Goal: Information Seeking & Learning: Learn about a topic

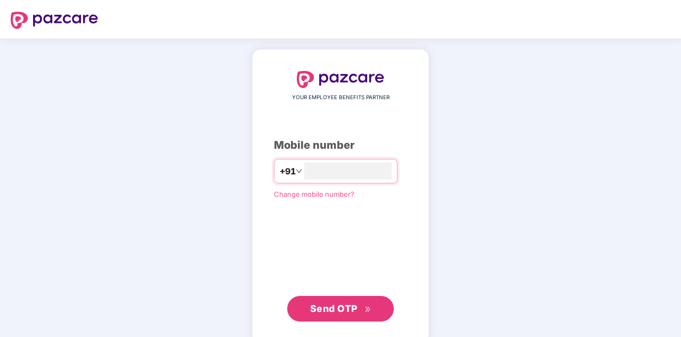
type input "**********"
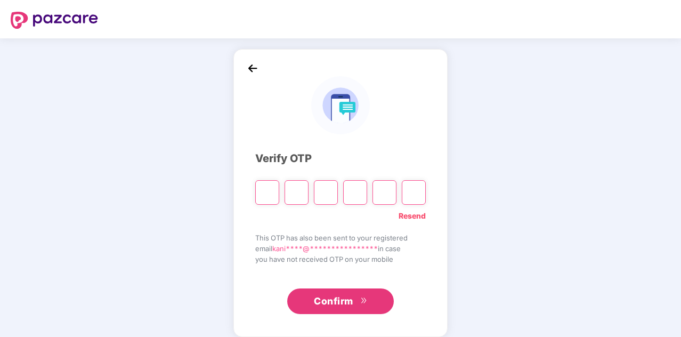
paste input "*"
type input "*"
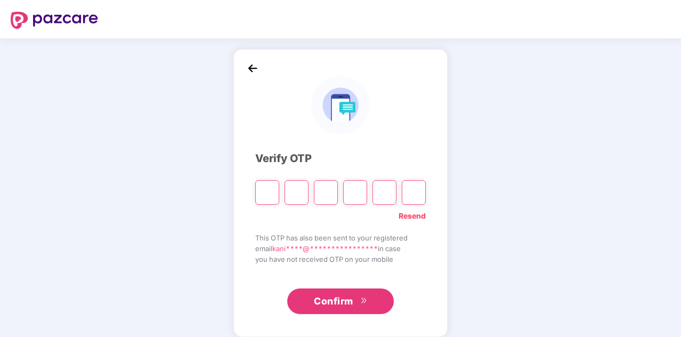
type input "*"
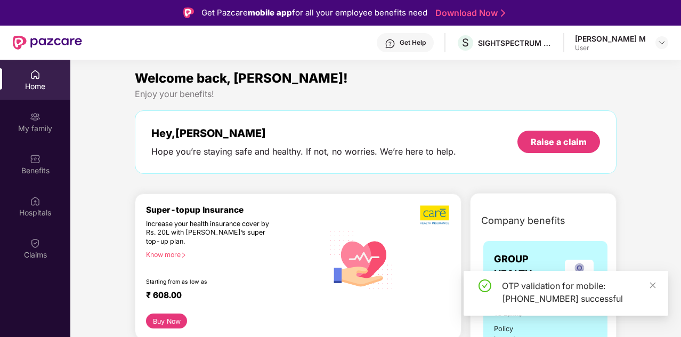
click at [657, 285] on div "OTP validation for mobile: [PHONE_NUMBER] successful" at bounding box center [566, 293] width 205 height 45
click at [653, 285] on icon "close" at bounding box center [652, 284] width 7 height 7
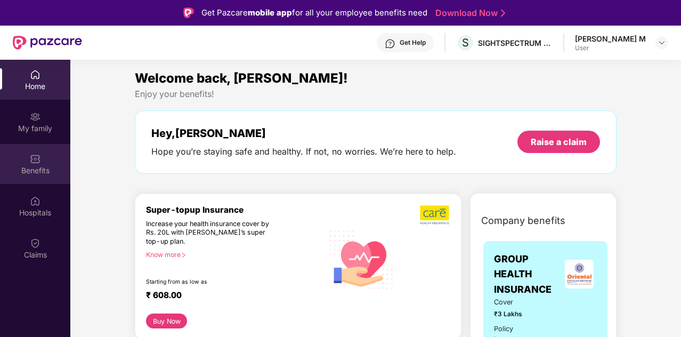
click at [43, 175] on div "Benefits" at bounding box center [35, 170] width 70 height 11
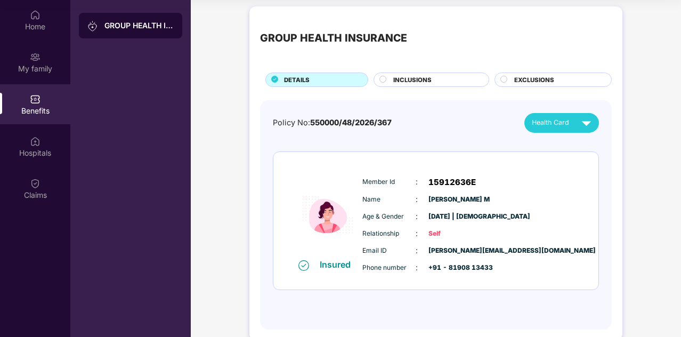
scroll to position [2, 0]
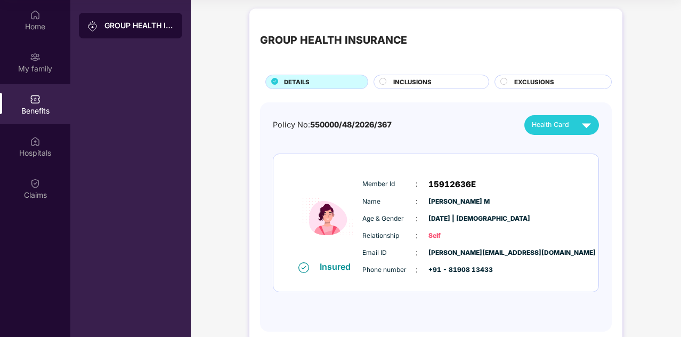
click at [393, 77] on span "INCLUSIONS" at bounding box center [412, 82] width 38 height 10
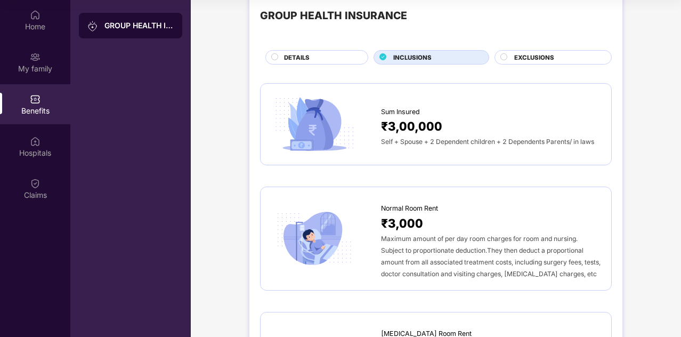
scroll to position [0, 0]
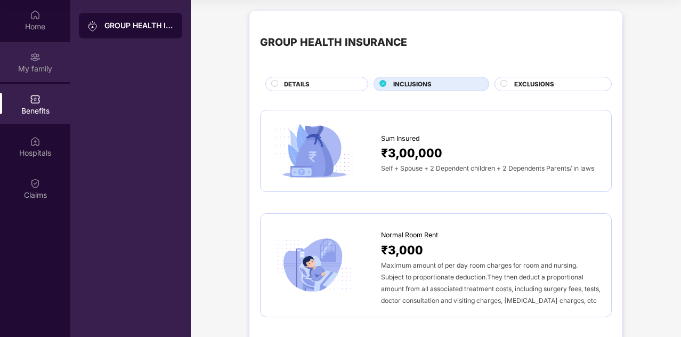
click at [67, 53] on div "My family" at bounding box center [35, 62] width 70 height 40
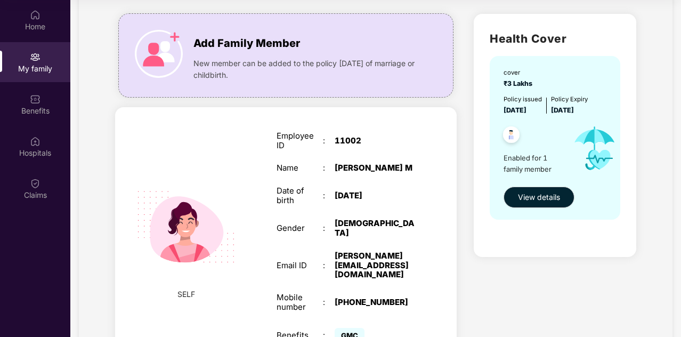
scroll to position [60, 0]
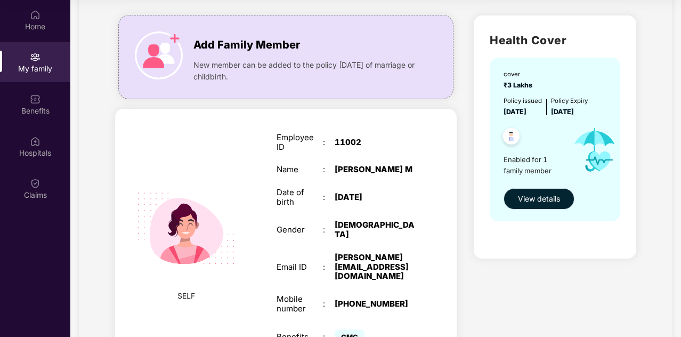
click at [520, 204] on span "View details" at bounding box center [539, 199] width 42 height 12
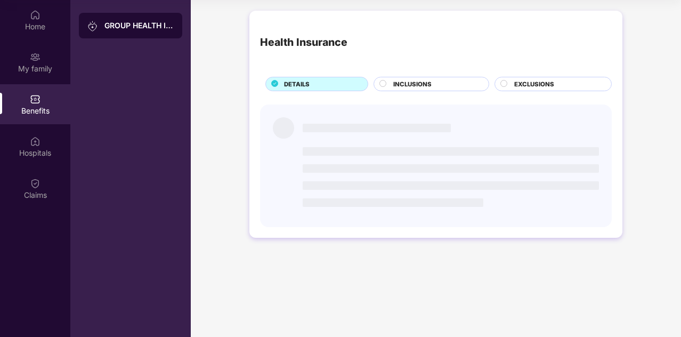
scroll to position [0, 0]
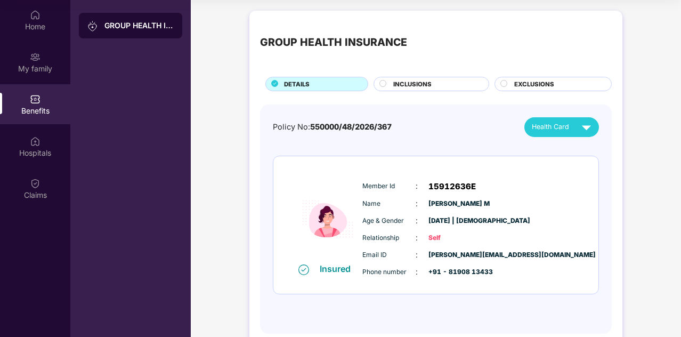
click at [420, 80] on span "INCLUSIONS" at bounding box center [412, 84] width 38 height 10
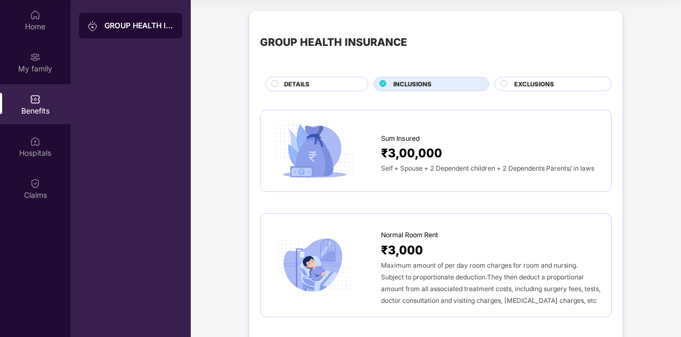
click at [548, 87] on span "EXCLUSIONS" at bounding box center [534, 84] width 40 height 10
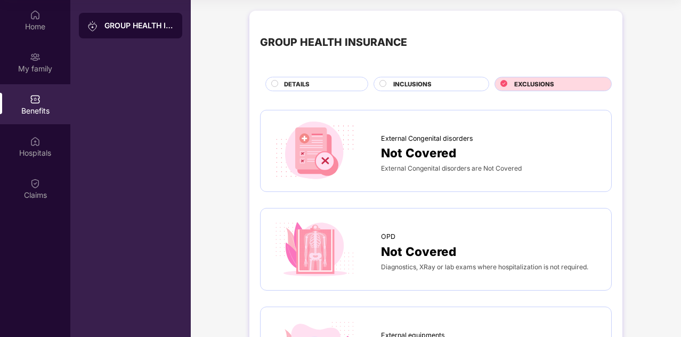
click at [326, 74] on div "GROUP HEALTH INSURANCE DETAILS INCLUSIONS EXCLUSIONS" at bounding box center [436, 56] width 352 height 70
click at [300, 81] on span "DETAILS" at bounding box center [297, 84] width 26 height 10
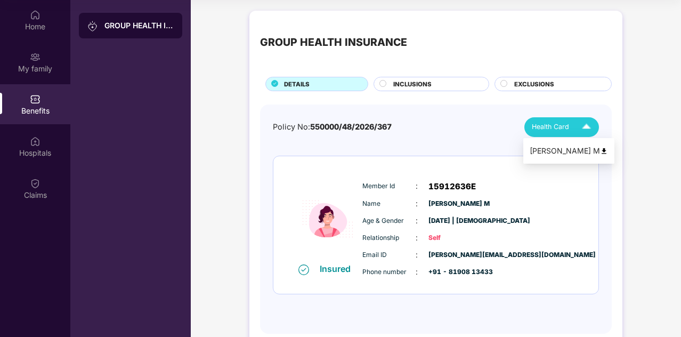
click at [587, 126] on img at bounding box center [586, 127] width 19 height 19
click at [582, 157] on li "[PERSON_NAME] M" at bounding box center [568, 150] width 91 height 21
click at [433, 80] on div "INCLUSIONS" at bounding box center [435, 84] width 95 height 11
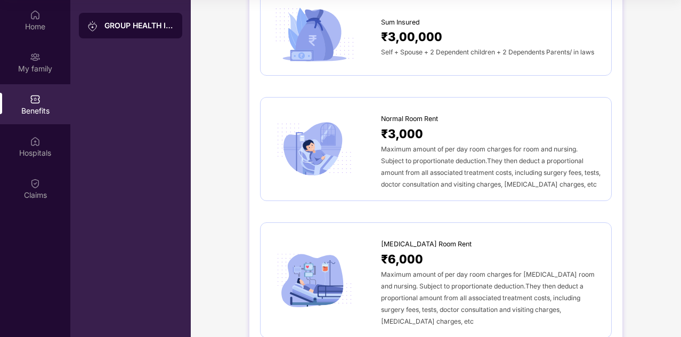
scroll to position [120, 0]
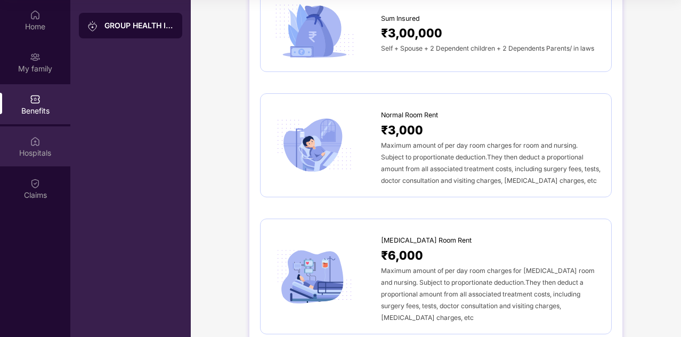
click at [27, 143] on div "Hospitals" at bounding box center [35, 146] width 70 height 40
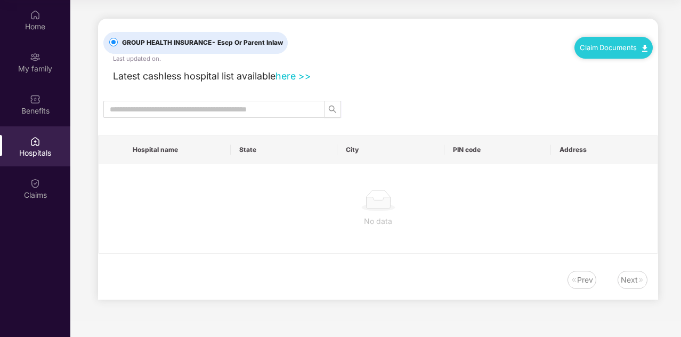
scroll to position [0, 0]
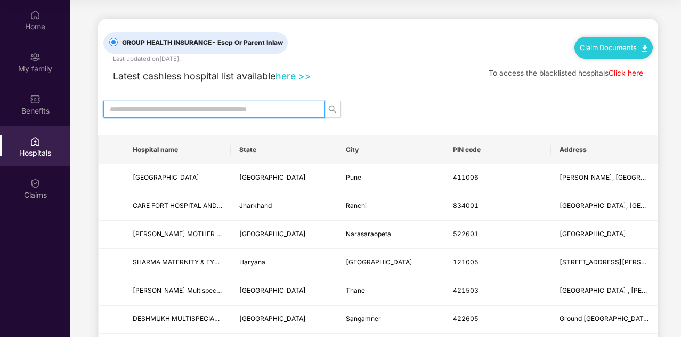
click at [274, 109] on input "text" at bounding box center [210, 109] width 200 height 12
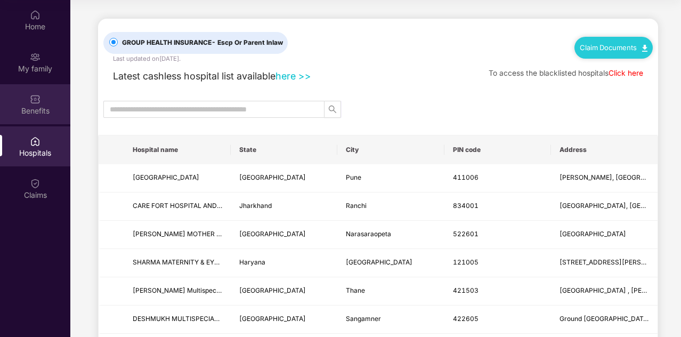
click at [29, 94] on div "Benefits" at bounding box center [35, 104] width 70 height 40
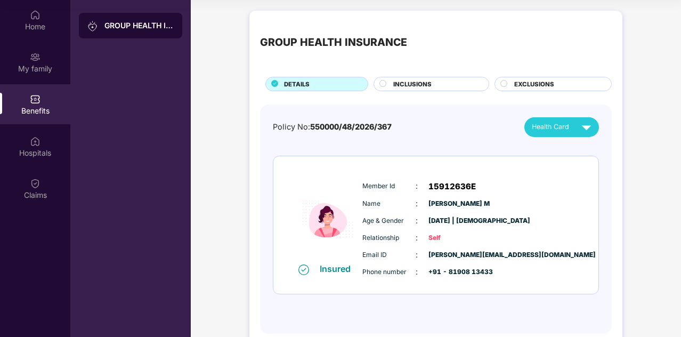
click at [443, 87] on div "INCLUSIONS" at bounding box center [435, 84] width 95 height 11
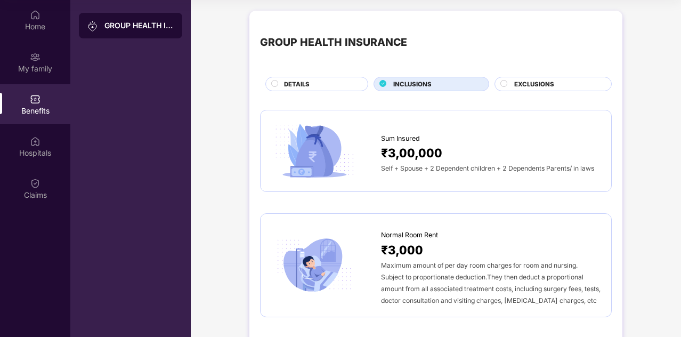
click at [443, 87] on div "INCLUSIONS" at bounding box center [435, 84] width 95 height 11
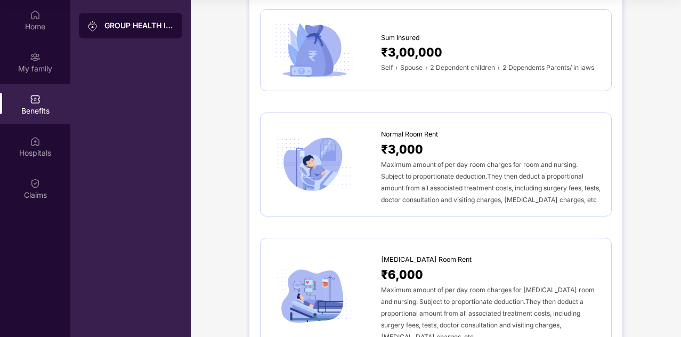
scroll to position [112, 0]
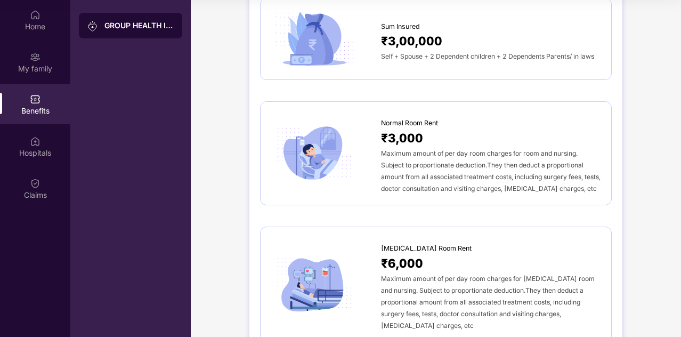
click at [483, 156] on span "Maximum amount of per day room charges for room and nursing. Subject to proport…" at bounding box center [491, 170] width 220 height 43
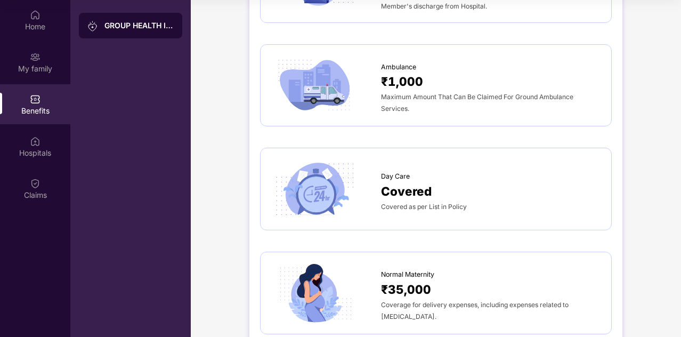
scroll to position [775, 0]
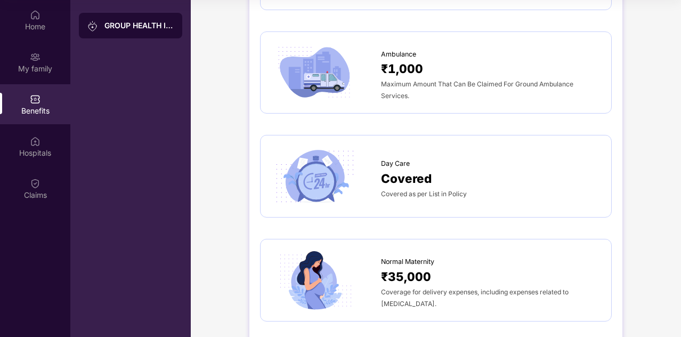
click at [427, 190] on span "Covered as per List in Policy" at bounding box center [424, 194] width 86 height 8
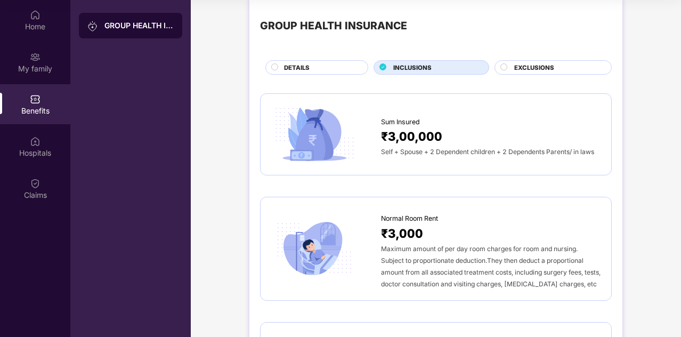
scroll to position [0, 0]
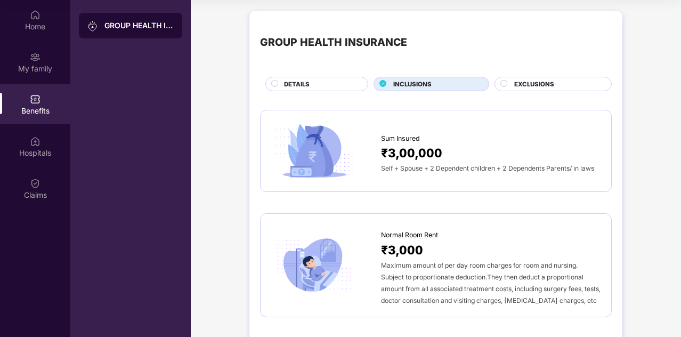
click at [536, 74] on div "GROUP HEALTH INSURANCE DETAILS INCLUSIONS EXCLUSIONS" at bounding box center [436, 56] width 352 height 70
click at [526, 79] on span "EXCLUSIONS" at bounding box center [534, 84] width 40 height 10
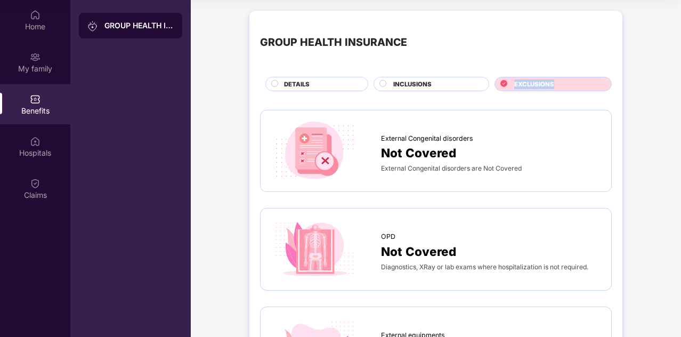
click at [526, 79] on span "EXCLUSIONS" at bounding box center [534, 84] width 40 height 10
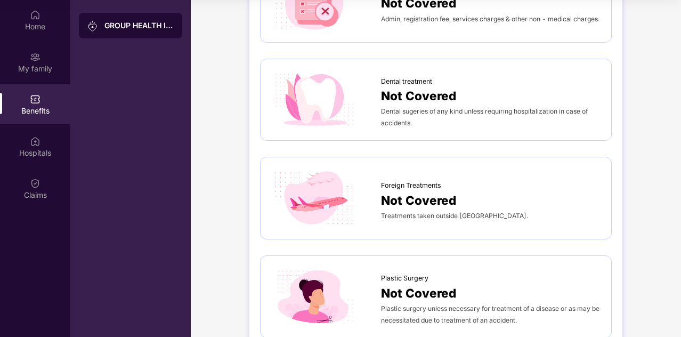
click at [460, 168] on div "External Congenital disorders Not Covered External Congenital disorders are Not…" at bounding box center [436, 109] width 352 height 901
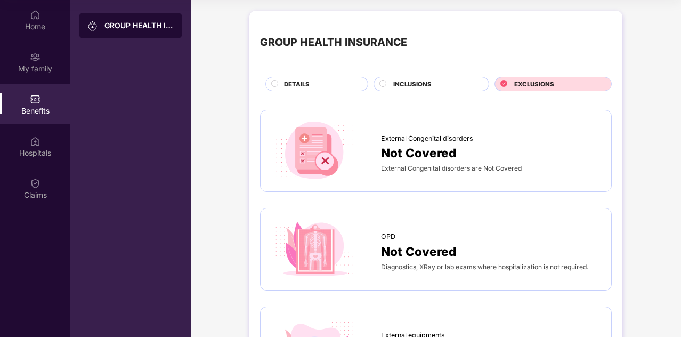
click at [323, 74] on div "GROUP HEALTH INSURANCE DETAILS INCLUSIONS EXCLUSIONS" at bounding box center [436, 56] width 352 height 70
click at [320, 79] on div "DETAILS" at bounding box center [321, 84] width 84 height 11
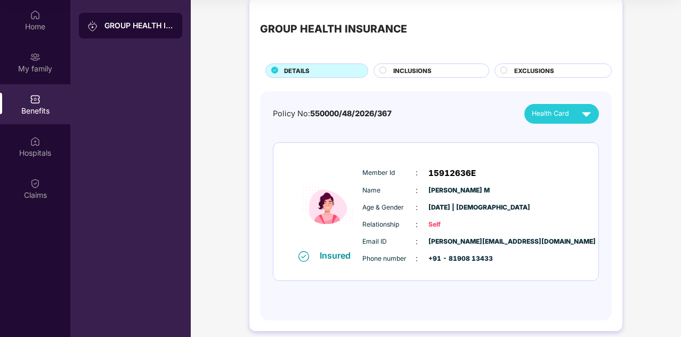
scroll to position [22, 0]
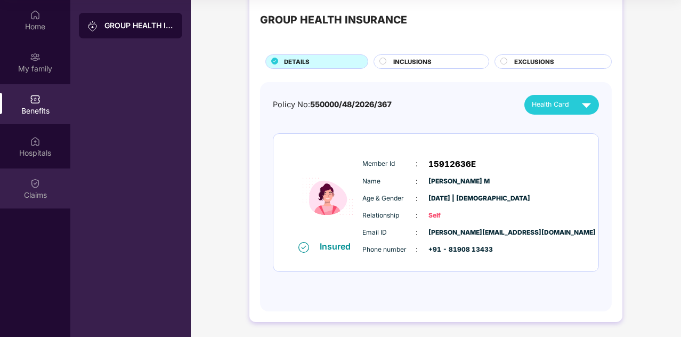
click at [44, 183] on div "Claims" at bounding box center [35, 188] width 70 height 40
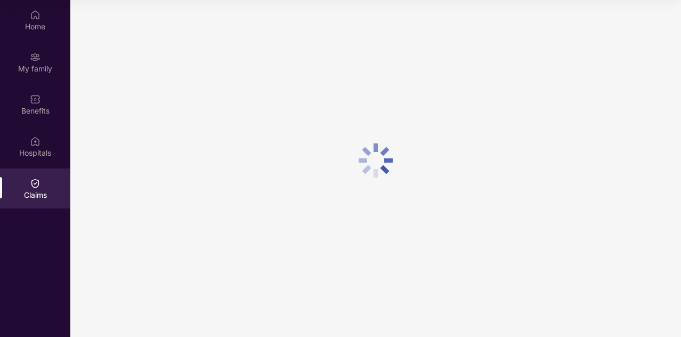
scroll to position [0, 0]
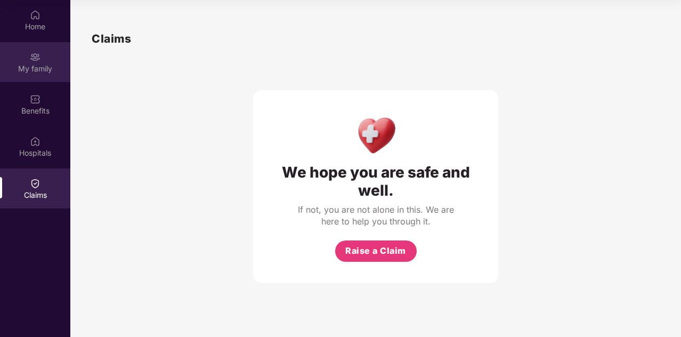
click at [44, 82] on div "My family" at bounding box center [35, 62] width 70 height 40
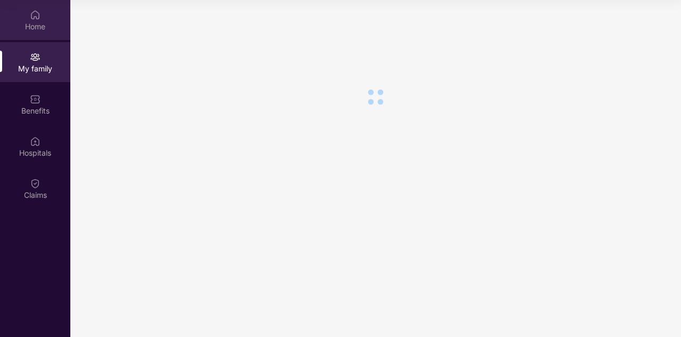
click at [37, 23] on div "Home" at bounding box center [35, 26] width 70 height 11
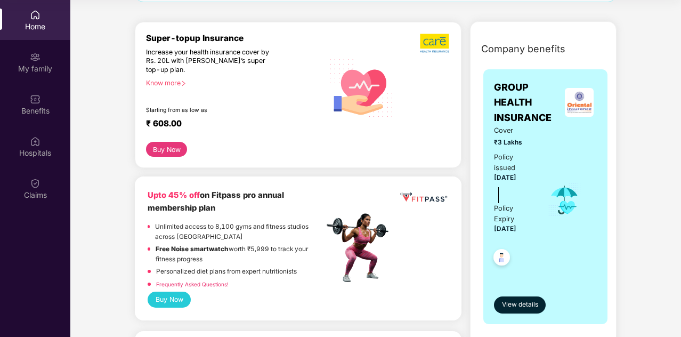
scroll to position [116, 0]
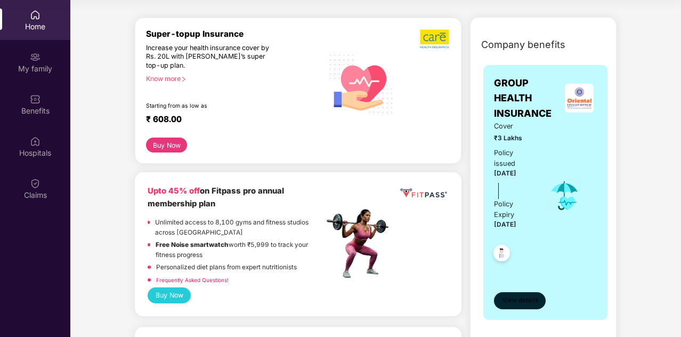
click at [517, 295] on span "View details" at bounding box center [520, 300] width 36 height 10
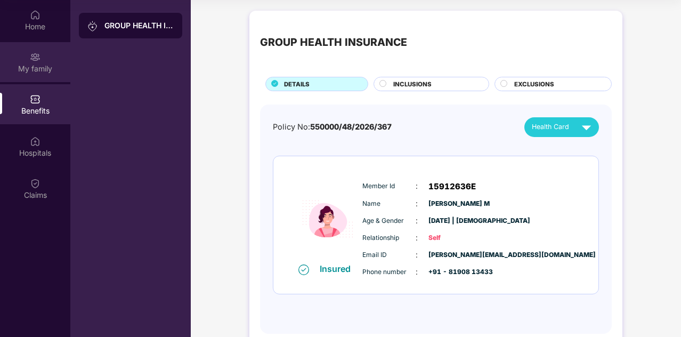
click at [47, 75] on div "My family" at bounding box center [35, 62] width 70 height 40
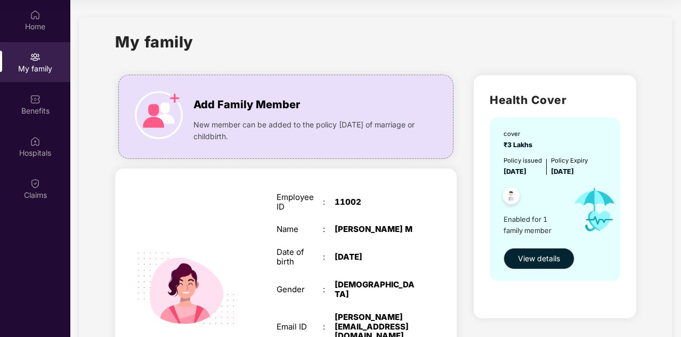
click at [514, 201] on img at bounding box center [511, 197] width 26 height 26
click at [247, 95] on div "Add Family Member" at bounding box center [306, 102] width 227 height 22
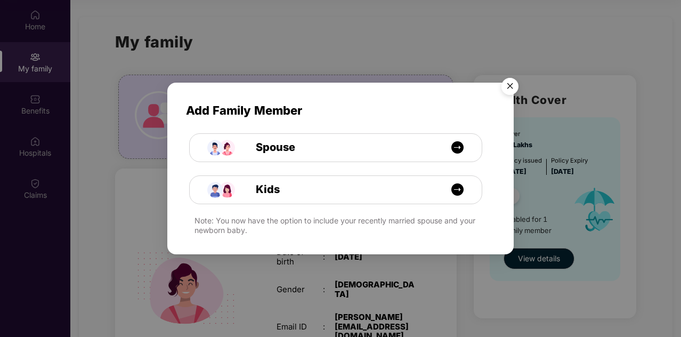
click at [512, 83] on img "Close" at bounding box center [510, 88] width 30 height 30
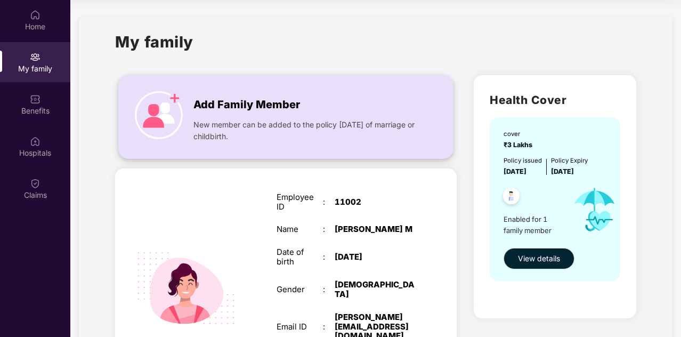
click at [245, 81] on div "Add Family Member New member can be added to the policy [DATE] of marriage or c…" at bounding box center [285, 117] width 335 height 84
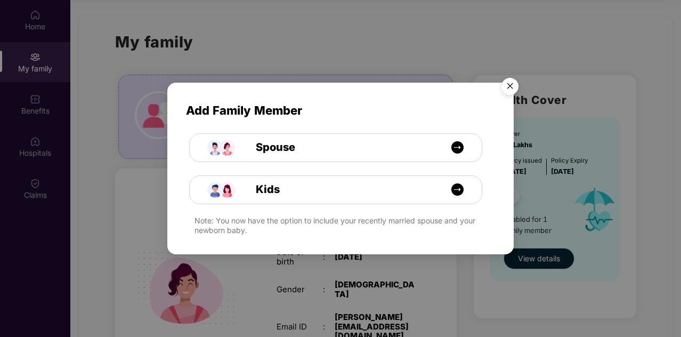
click at [511, 90] on img "Close" at bounding box center [510, 88] width 30 height 30
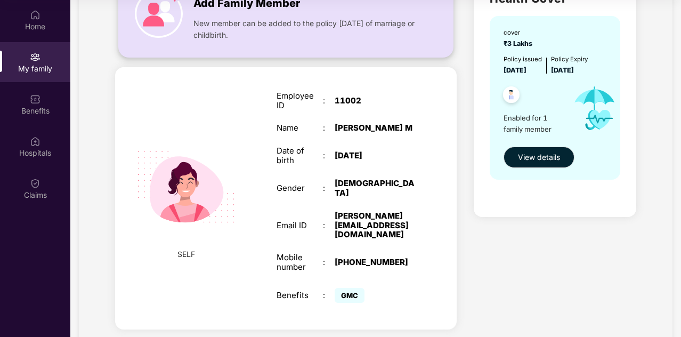
scroll to position [117, 0]
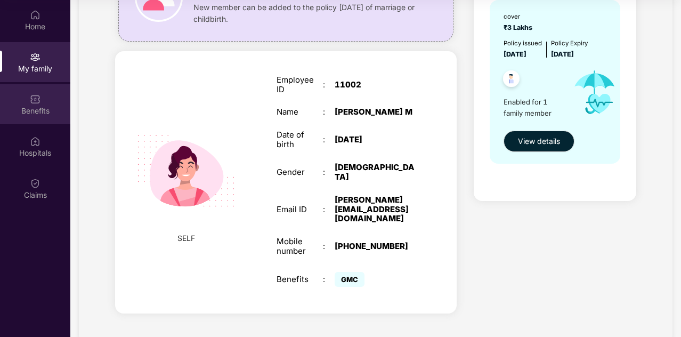
click at [33, 117] on div "Benefits" at bounding box center [35, 104] width 70 height 40
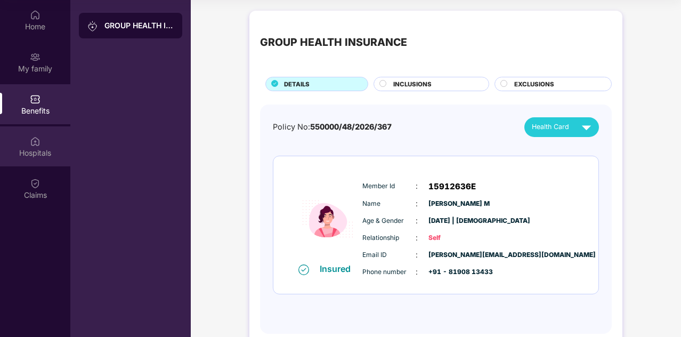
click at [38, 128] on div "Hospitals" at bounding box center [35, 146] width 70 height 40
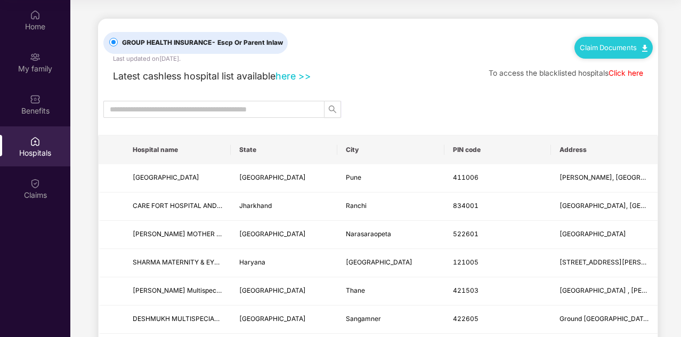
click at [287, 78] on link "here >>" at bounding box center [294, 75] width 36 height 11
click at [260, 155] on th "State" at bounding box center [284, 149] width 107 height 29
click at [264, 114] on input "text" at bounding box center [210, 109] width 200 height 12
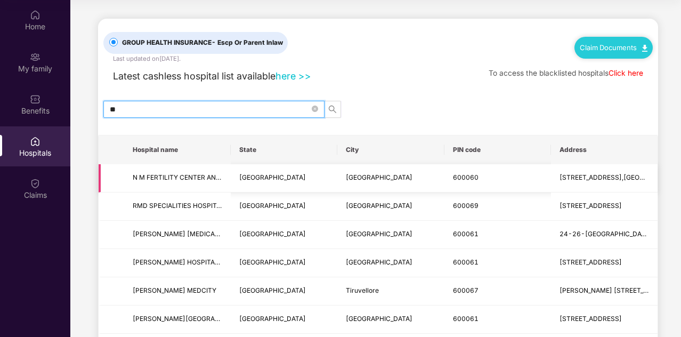
type input "*"
type input "*******"
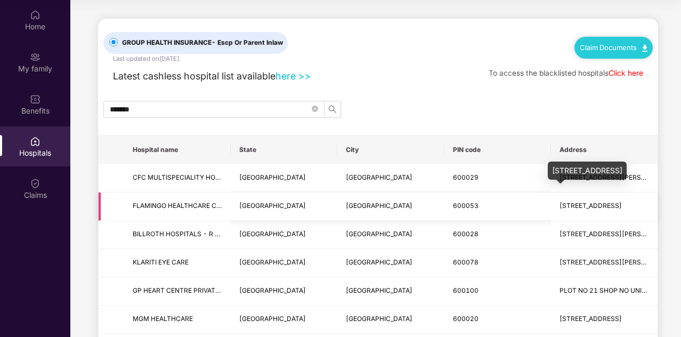
click at [583, 206] on span "[STREET_ADDRESS]" at bounding box center [591, 205] width 62 height 8
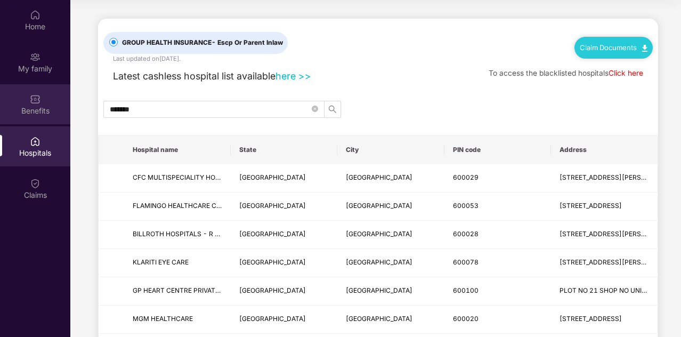
click at [19, 85] on div "Benefits" at bounding box center [35, 104] width 70 height 40
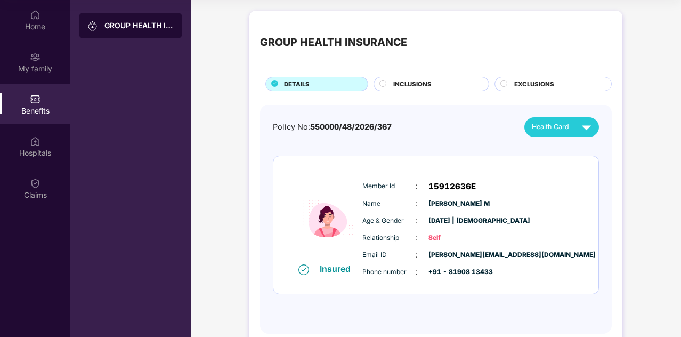
click at [430, 87] on span "INCLUSIONS" at bounding box center [412, 84] width 38 height 10
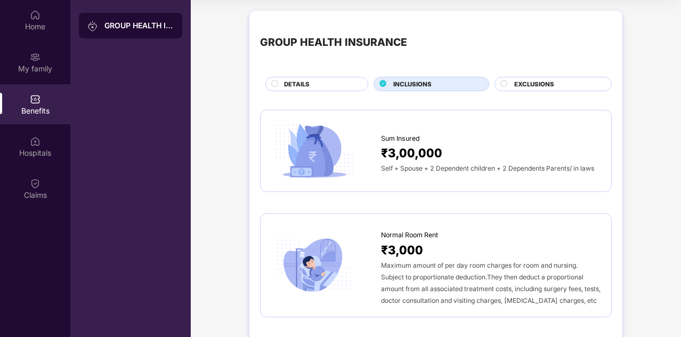
click at [324, 80] on div "DETAILS" at bounding box center [321, 84] width 84 height 11
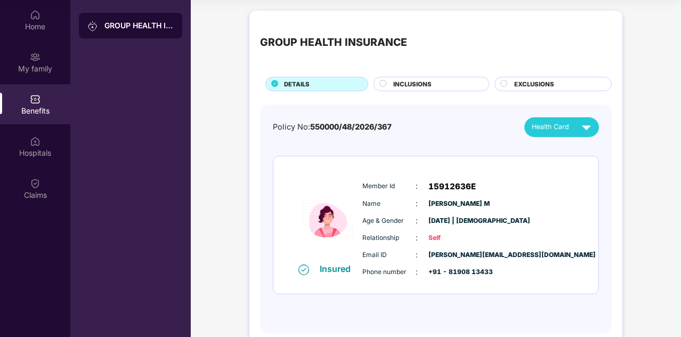
click at [583, 119] on img at bounding box center [586, 127] width 19 height 19
click at [577, 125] on img at bounding box center [586, 127] width 19 height 19
click at [572, 152] on div "[PERSON_NAME] M" at bounding box center [569, 151] width 78 height 12
